Goal: Information Seeking & Learning: Learn about a topic

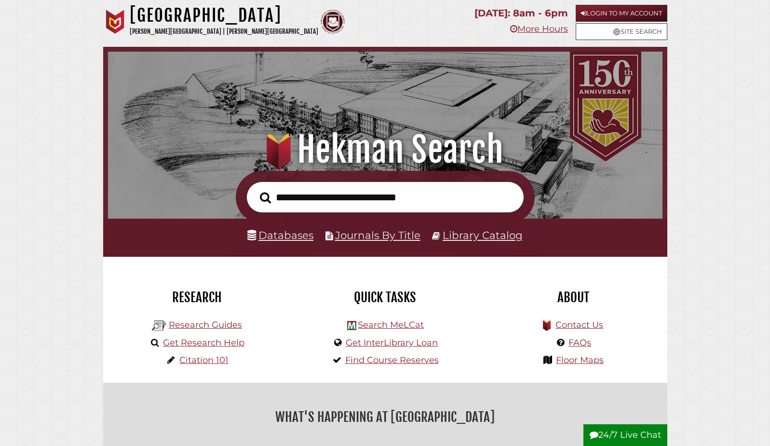
scroll to position [183, 550]
click at [217, 364] on link "Citation 101" at bounding box center [203, 359] width 49 height 11
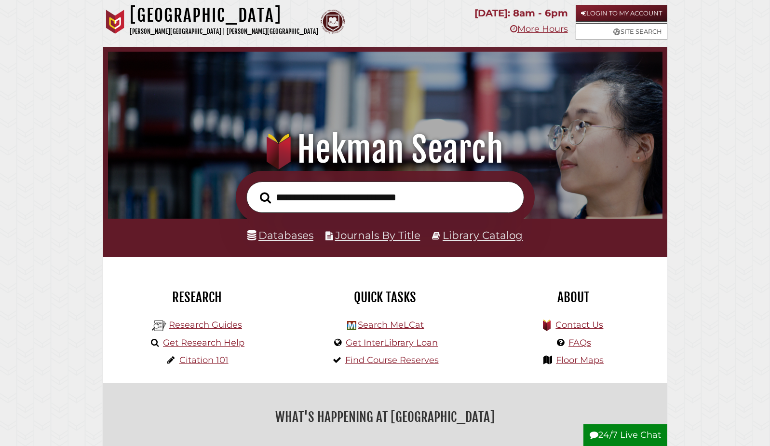
scroll to position [183, 550]
click at [321, 201] on input "text" at bounding box center [385, 196] width 278 height 31
type input "*"
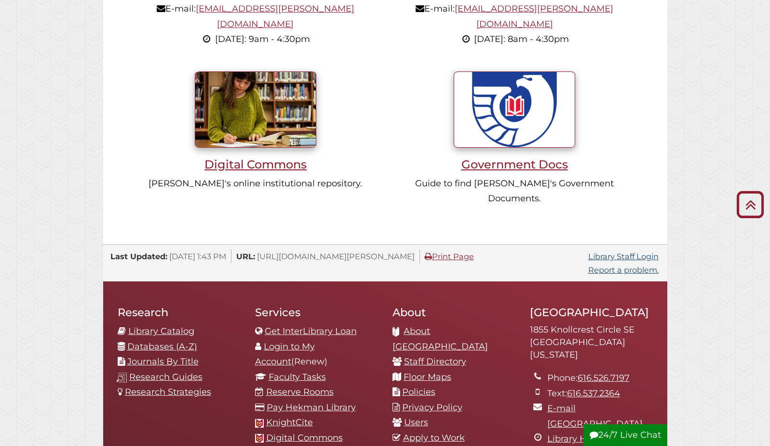
scroll to position [838, 0]
